Goal: Information Seeking & Learning: Find specific fact

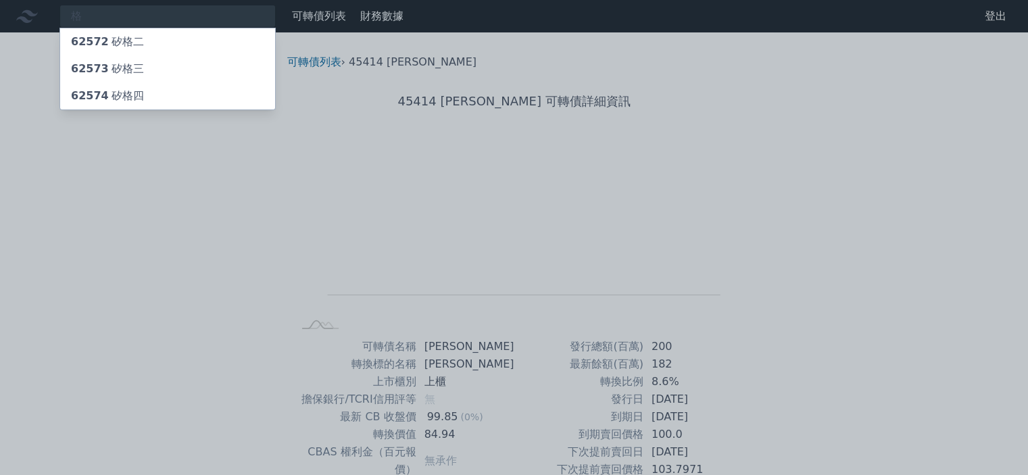
click at [800, 253] on div at bounding box center [514, 237] width 1028 height 475
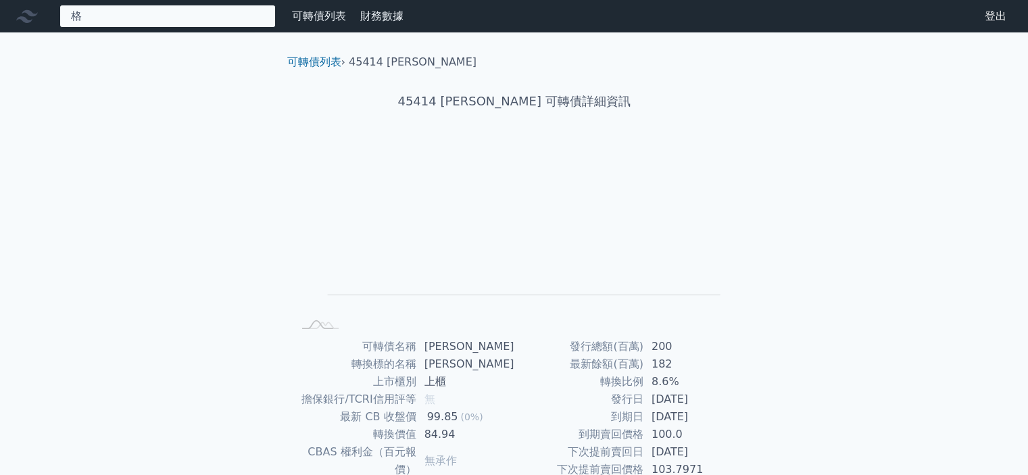
drag, startPoint x: 45, startPoint y: 30, endPoint x: 0, endPoint y: 32, distance: 44.7
click at [59, 28] on div "格 62572 矽格二 62573 矽格三 62574 矽格四" at bounding box center [167, 16] width 216 height 23
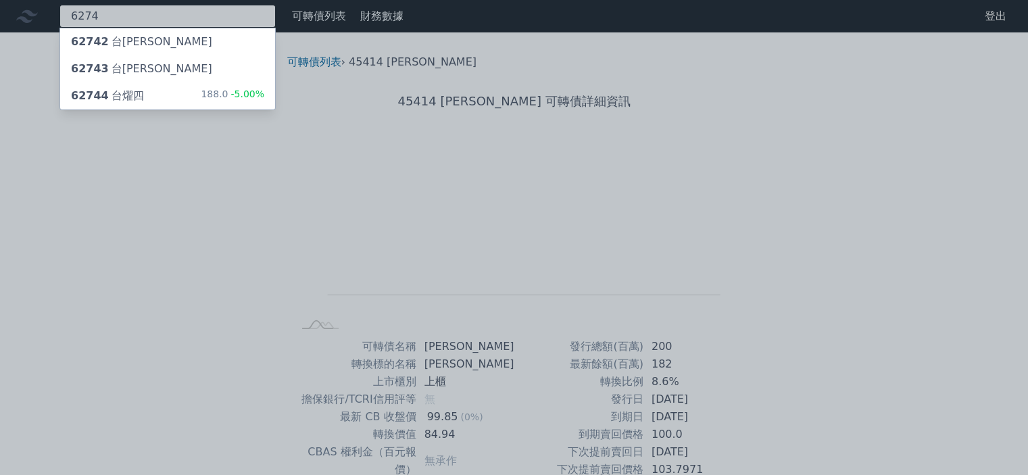
type input "6274"
click at [150, 93] on div "62744 台燿四 188.0 -5.00%" at bounding box center [167, 95] width 215 height 27
